Goal: Navigation & Orientation: Find specific page/section

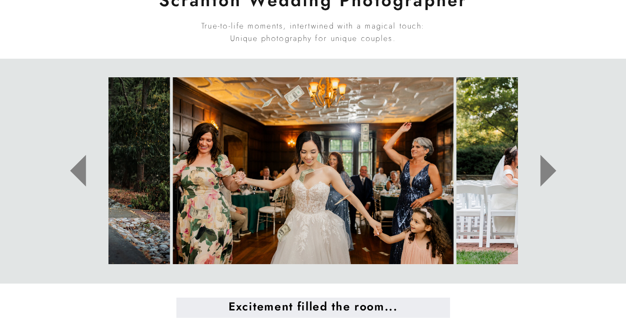
scroll to position [409, 0]
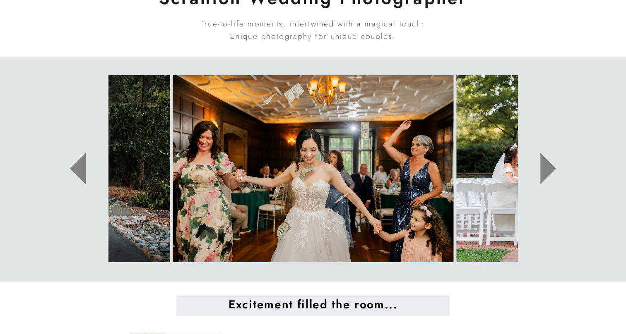
click at [546, 167] on icon at bounding box center [548, 169] width 16 height 32
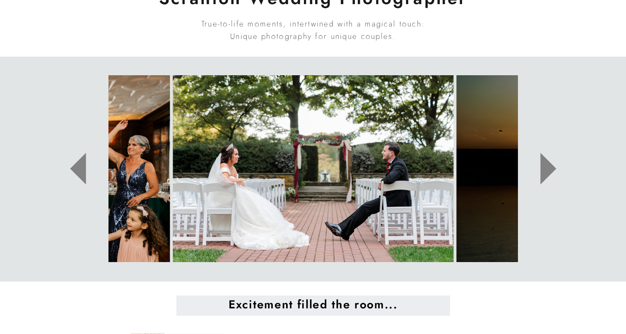
click at [546, 167] on icon at bounding box center [548, 169] width 16 height 32
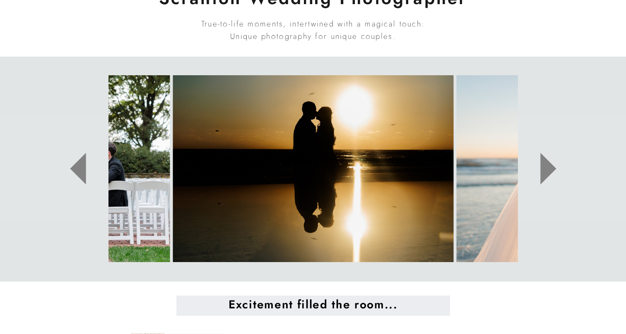
click at [546, 167] on icon at bounding box center [548, 169] width 16 height 32
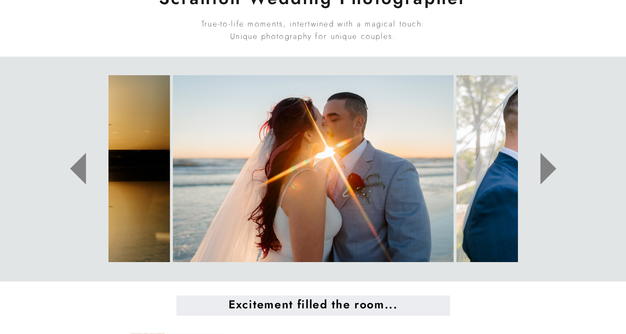
click at [546, 167] on icon at bounding box center [548, 169] width 16 height 32
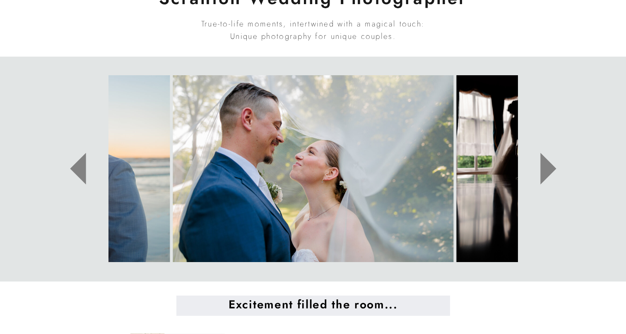
click at [546, 167] on icon at bounding box center [548, 169] width 16 height 32
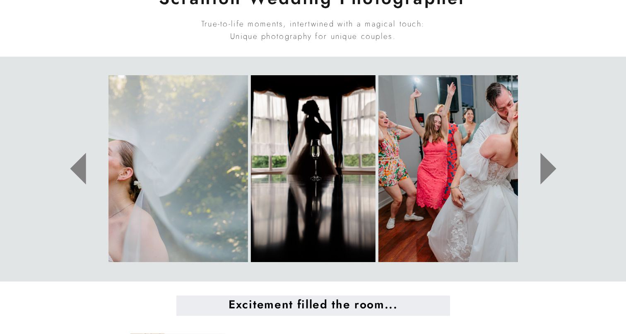
click at [546, 167] on icon at bounding box center [548, 169] width 16 height 32
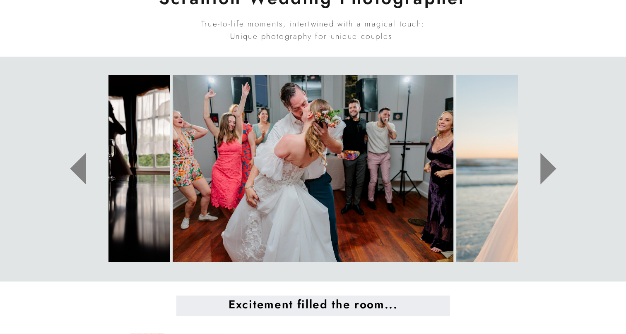
click at [546, 167] on icon at bounding box center [548, 169] width 16 height 32
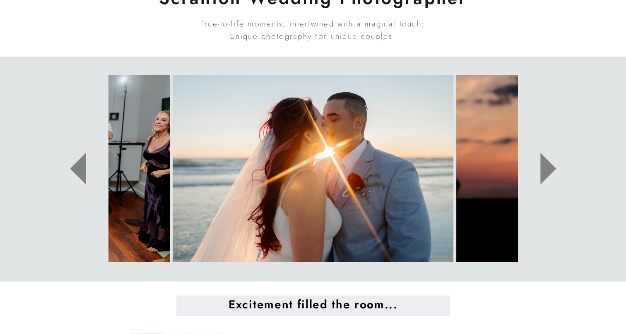
click at [546, 167] on icon at bounding box center [548, 169] width 16 height 32
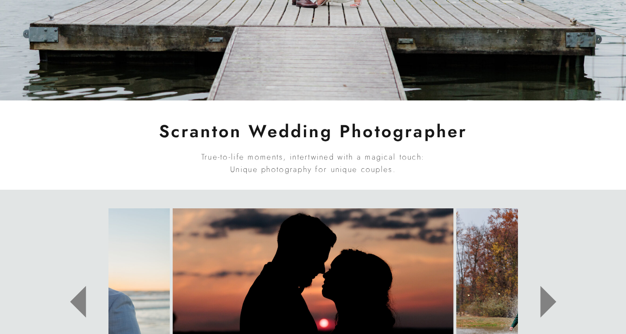
scroll to position [0, 0]
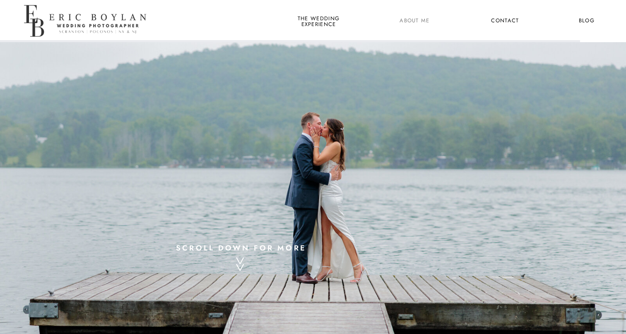
click at [419, 18] on nav "About Me" at bounding box center [415, 21] width 40 height 11
